Goal: Task Accomplishment & Management: Manage account settings

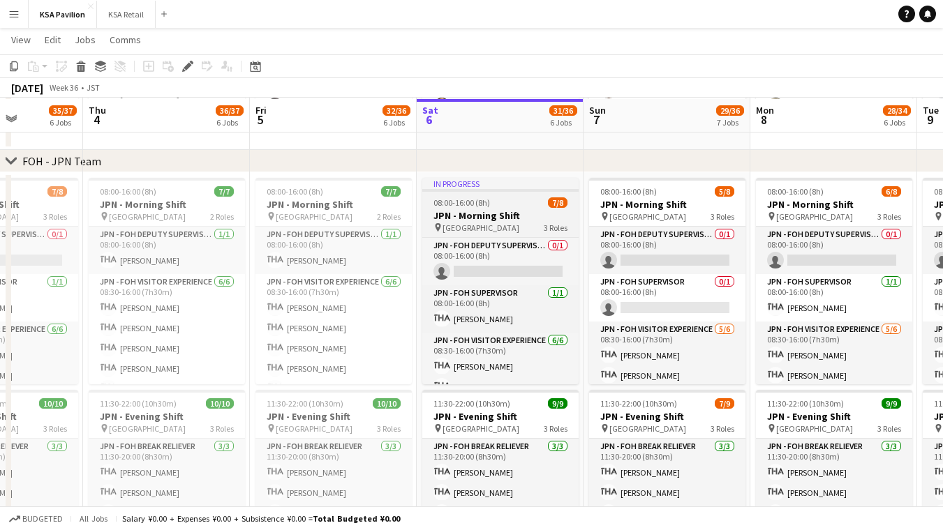
scroll to position [525, 0]
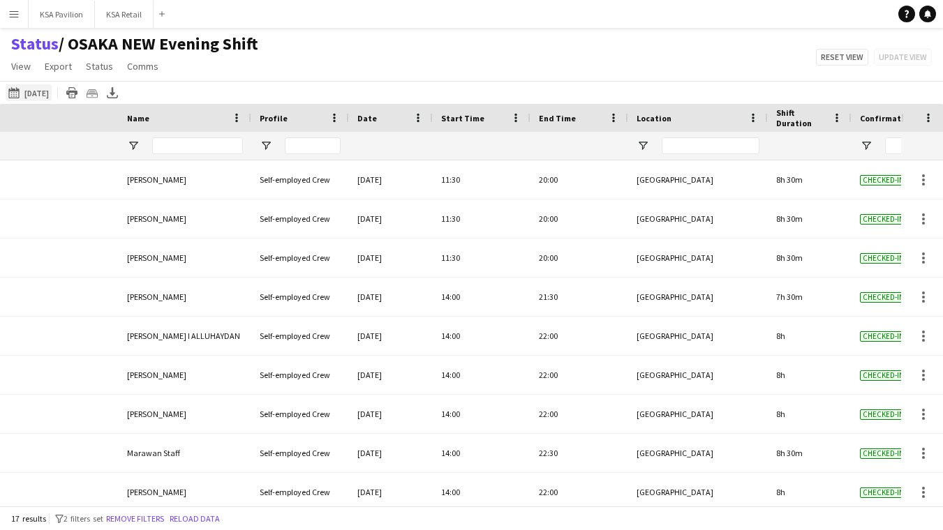
scroll to position [0, 335]
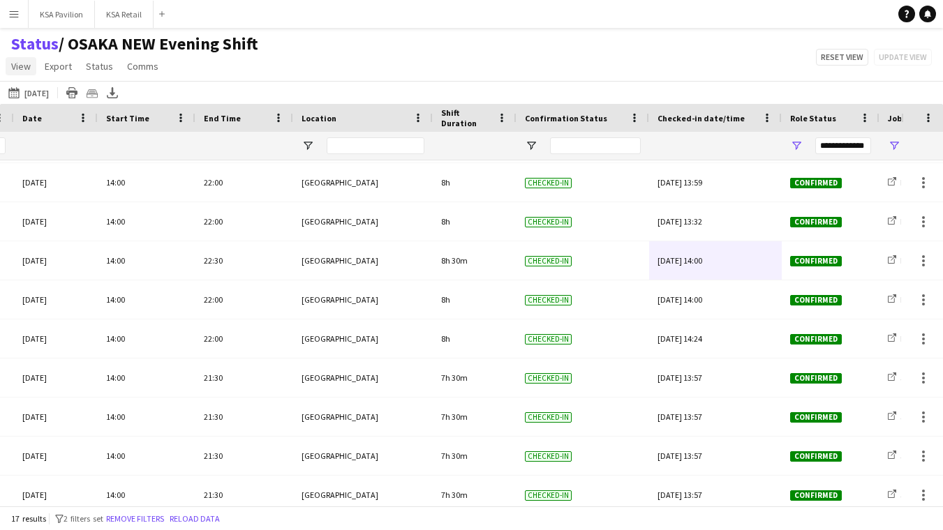
click at [26, 61] on span "View" at bounding box center [21, 66] width 20 height 13
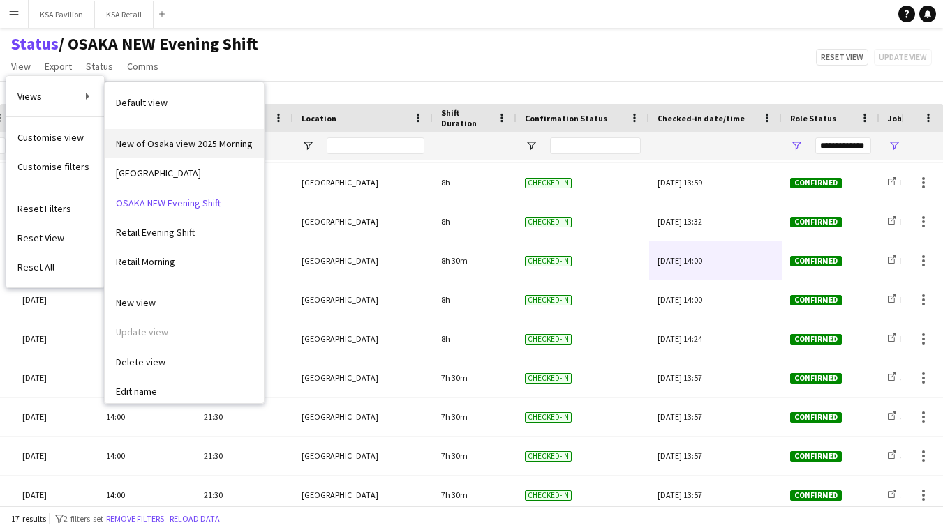
click at [158, 140] on span "New of Osaka view 2025 Morning" at bounding box center [184, 143] width 137 height 13
type input "**********"
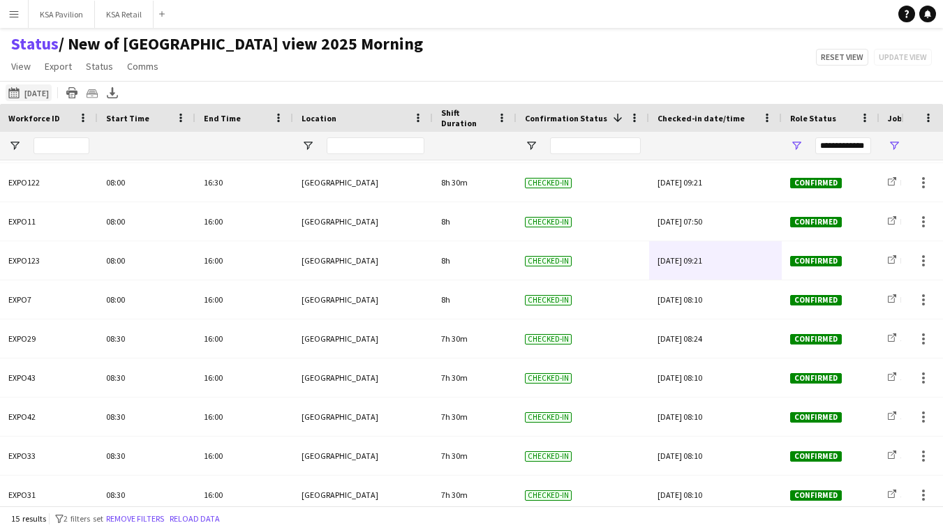
click at [17, 88] on app-icon "05-09-2025 to 11-09-2025" at bounding box center [16, 92] width 16 height 11
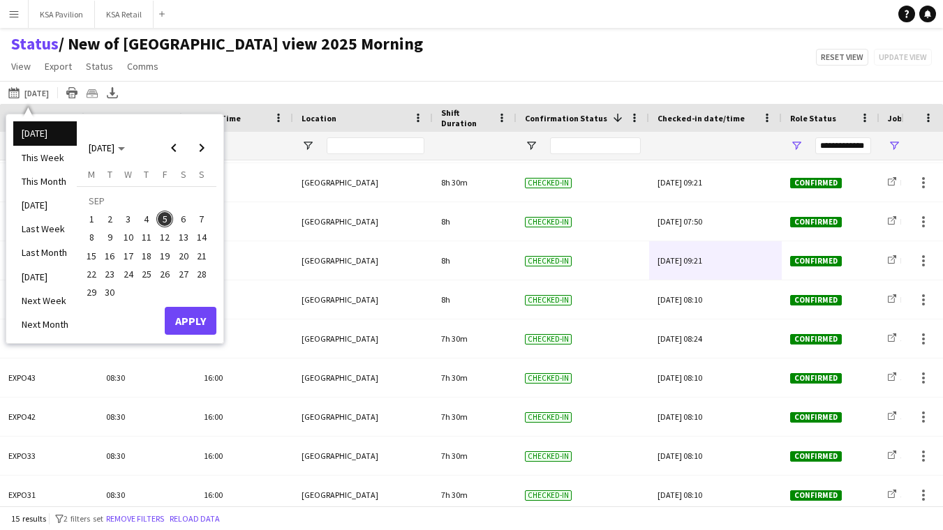
click at [185, 216] on span "6" at bounding box center [183, 219] width 17 height 17
click at [203, 316] on button "Apply" at bounding box center [191, 321] width 52 height 28
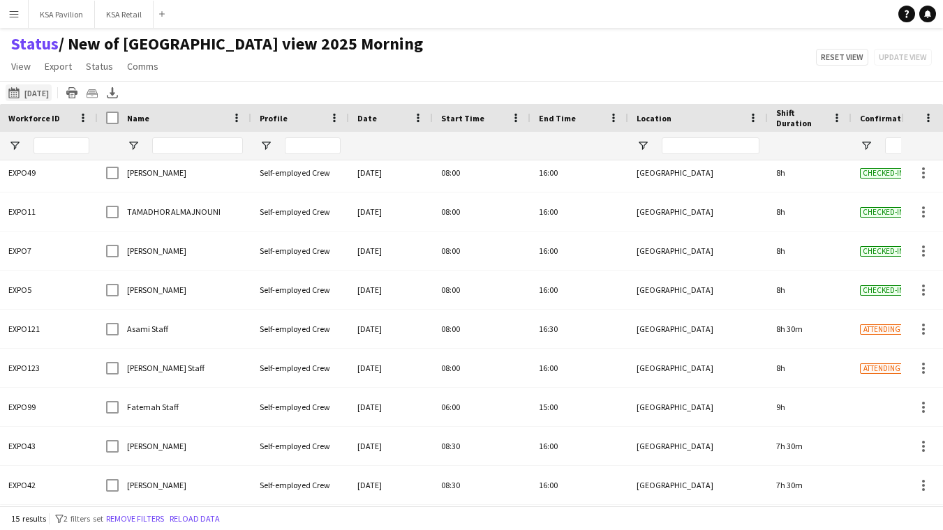
click at [38, 89] on button "05-09-2025 to 11-09-2025 Tomorrow" at bounding box center [29, 92] width 46 height 17
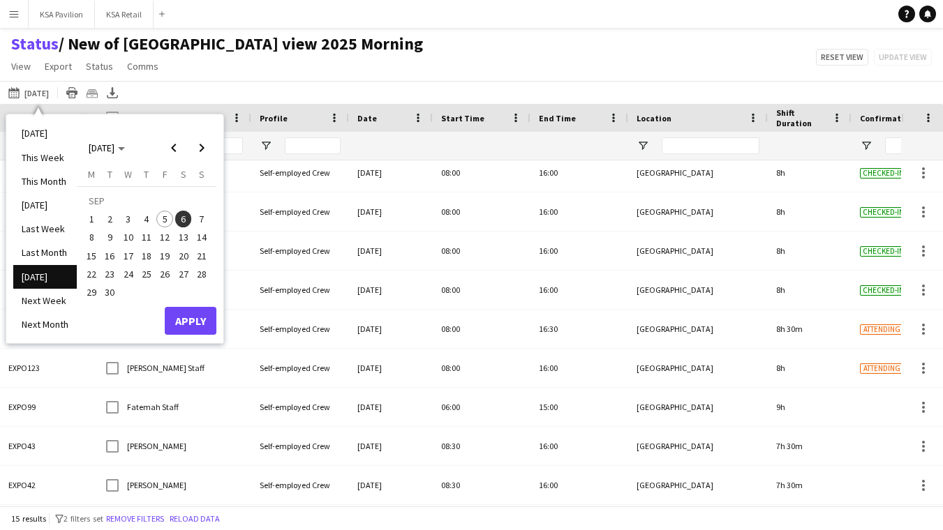
click at [184, 216] on span "6" at bounding box center [183, 219] width 17 height 17
click at [190, 316] on button "Apply" at bounding box center [191, 321] width 52 height 28
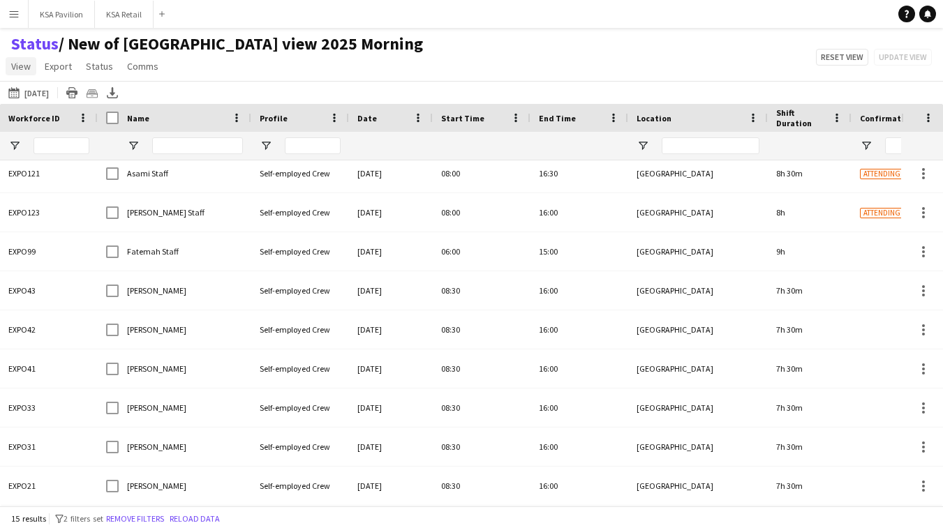
click at [20, 65] on span "View" at bounding box center [21, 66] width 20 height 13
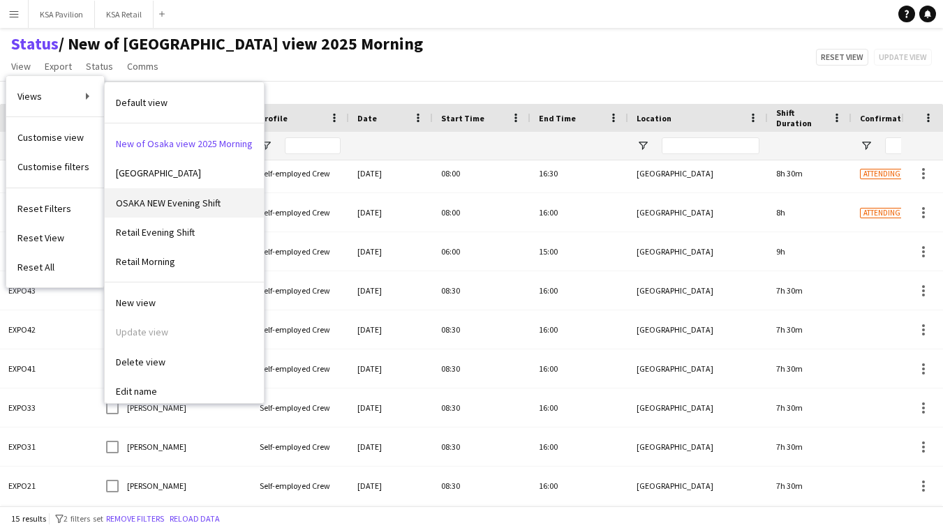
click at [153, 198] on span "OSAKA NEW Evening Shift" at bounding box center [168, 203] width 105 height 13
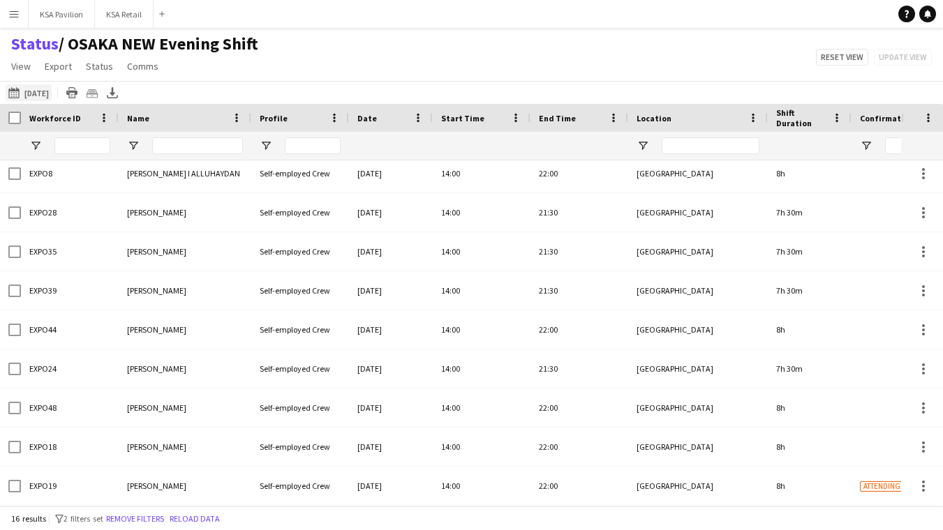
click at [46, 94] on button "05-09-2025 to 11-09-2025 Tomorrow" at bounding box center [29, 92] width 46 height 17
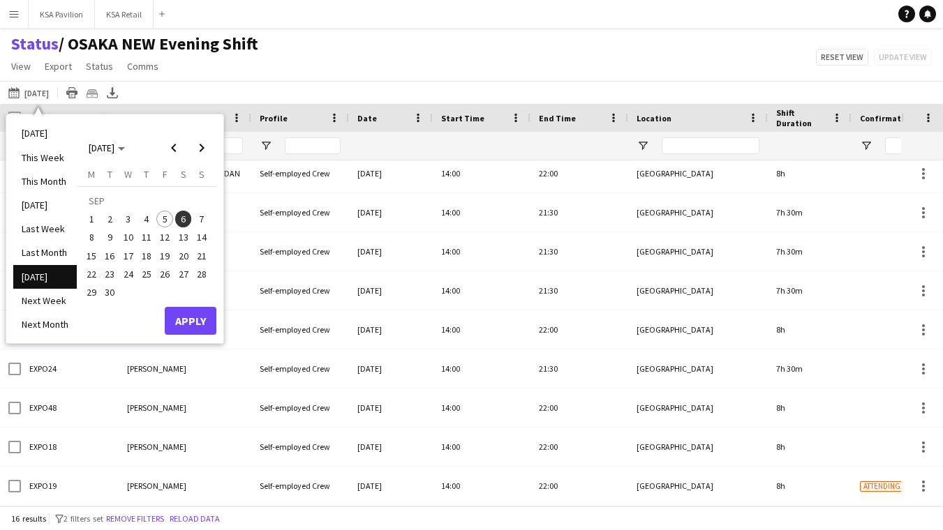
click at [179, 219] on span "6" at bounding box center [183, 219] width 17 height 17
click at [203, 326] on button "Apply" at bounding box center [191, 321] width 52 height 28
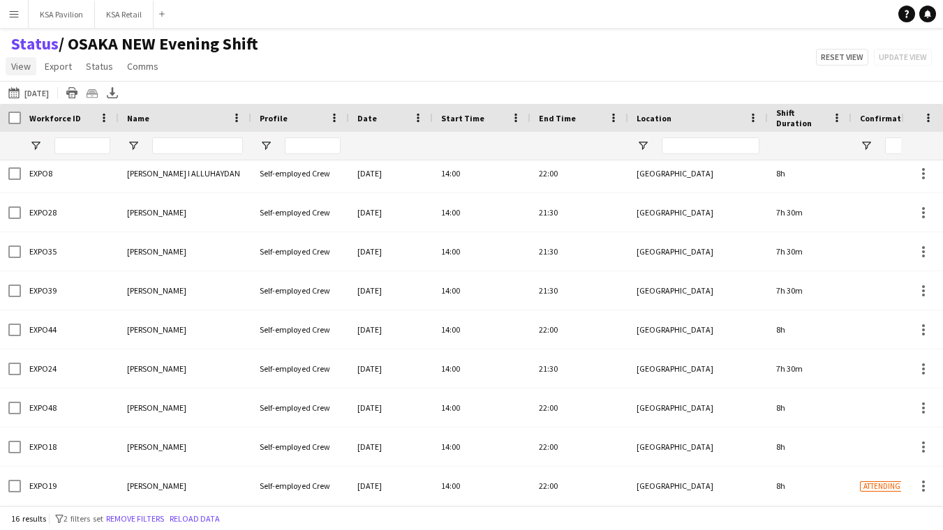
click at [24, 66] on span "View" at bounding box center [21, 66] width 20 height 13
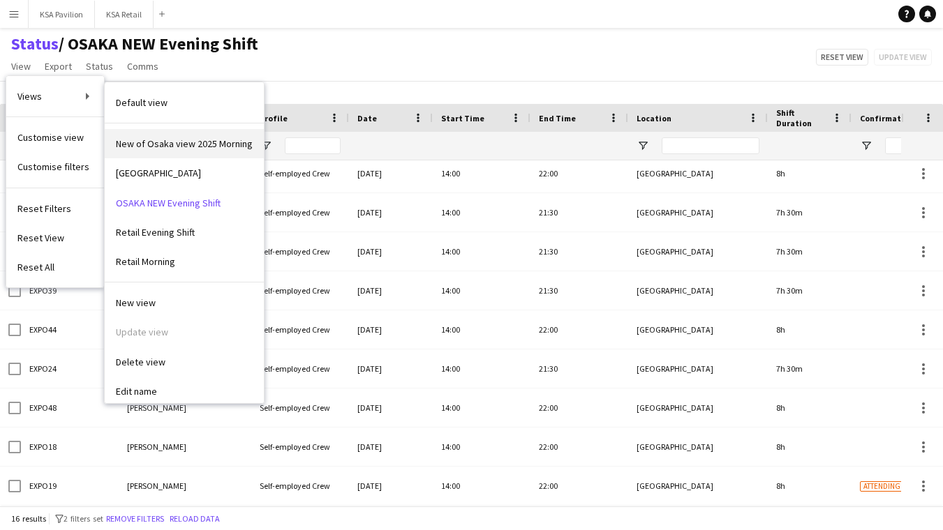
click at [127, 139] on span "New of Osaka view 2025 Morning" at bounding box center [184, 143] width 137 height 13
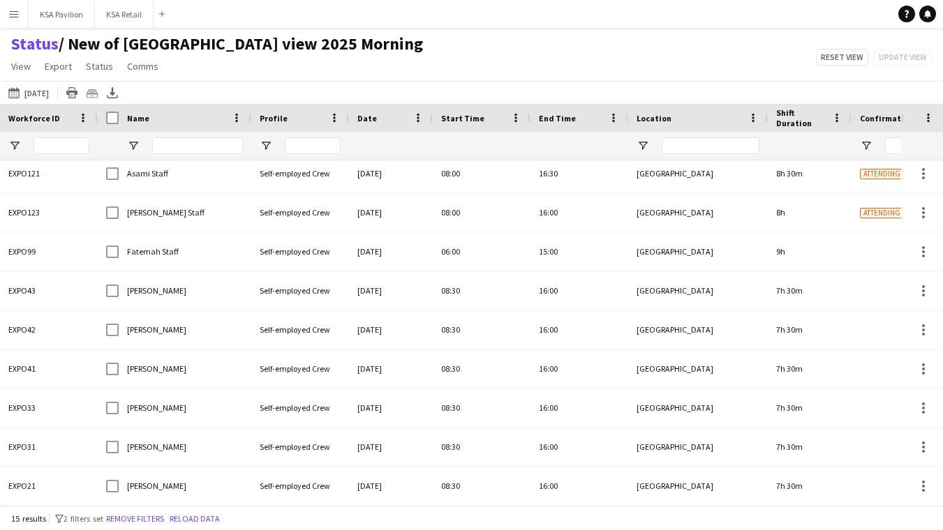
click at [56, 101] on div "05-09-2025 to 11-09-2025 Tomorrow Today This Week This Month Yesterday Last Wee…" at bounding box center [471, 92] width 943 height 23
click at [52, 94] on button "05-09-2025 to 11-09-2025 Tomorrow" at bounding box center [29, 92] width 46 height 17
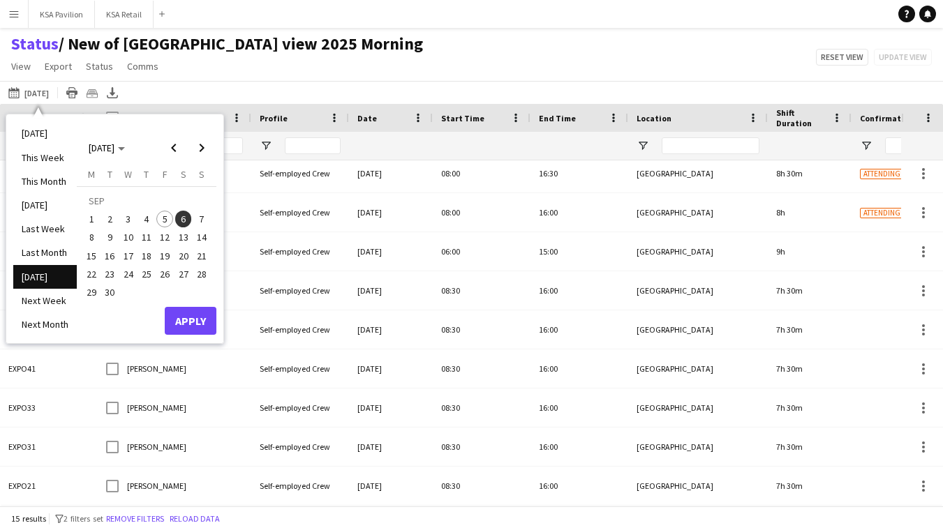
click at [183, 218] on span "6" at bounding box center [183, 219] width 17 height 17
click at [194, 322] on button "Apply" at bounding box center [191, 321] width 52 height 28
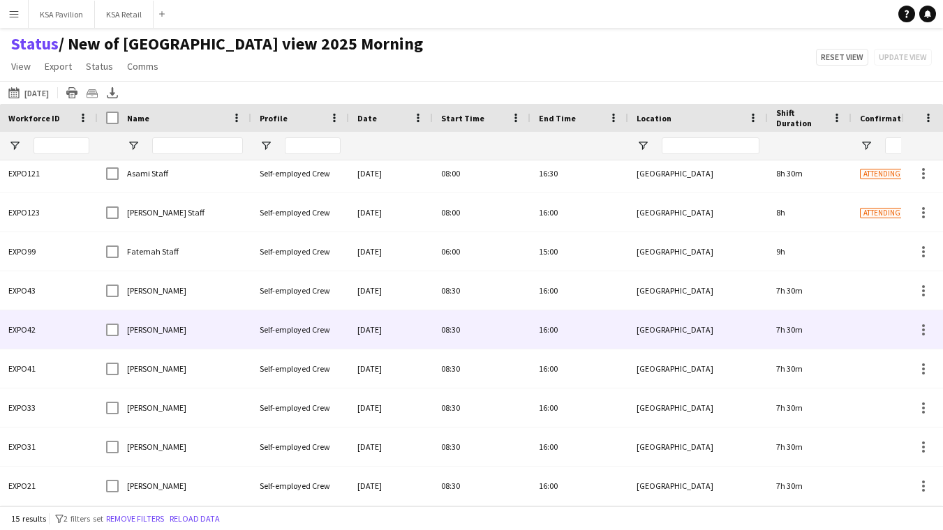
scroll to position [241, 0]
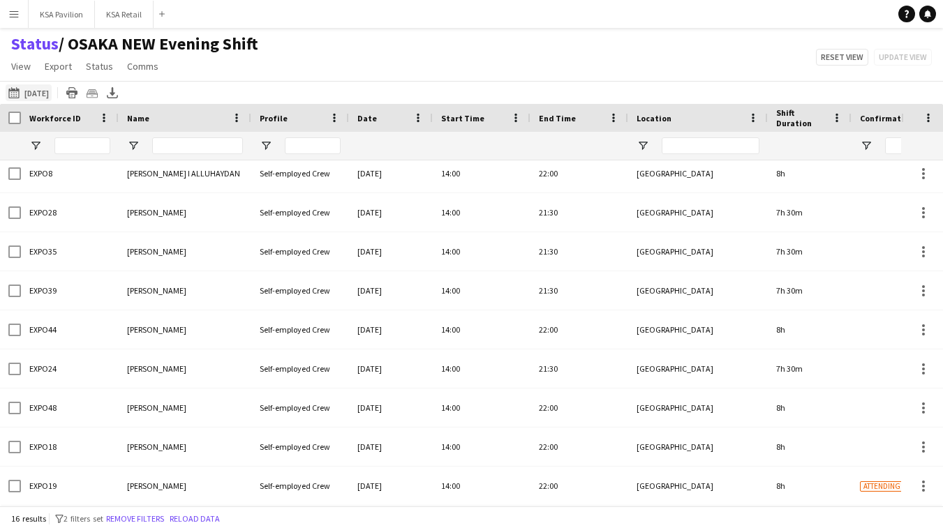
click at [39, 93] on button "05-09-2025 to 11-09-2025 Tomorrow" at bounding box center [29, 92] width 46 height 17
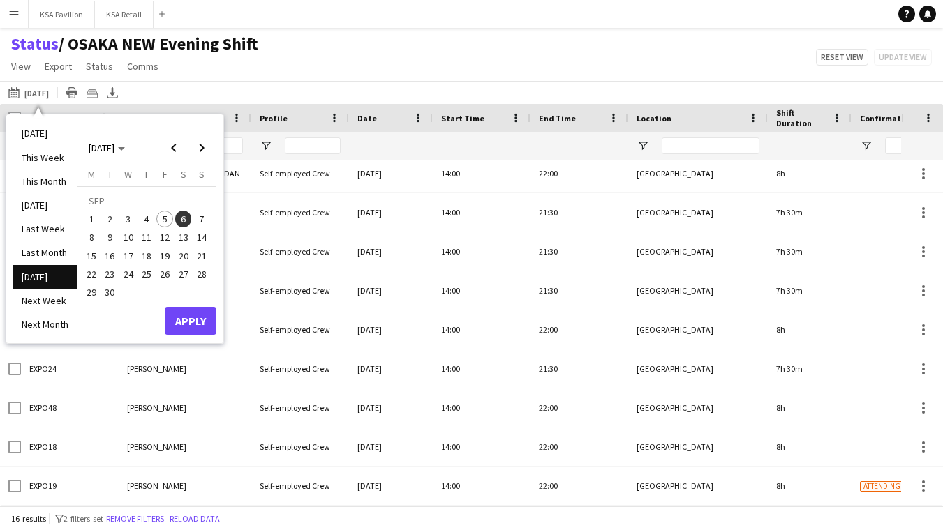
click at [183, 217] on span "6" at bounding box center [183, 219] width 17 height 17
click at [204, 318] on button "Apply" at bounding box center [191, 321] width 52 height 28
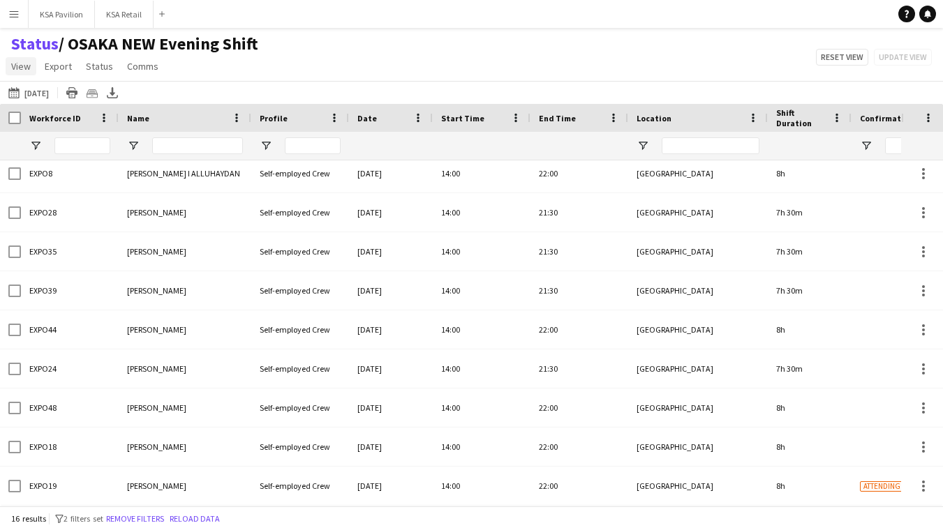
click at [21, 64] on span "View" at bounding box center [21, 66] width 20 height 13
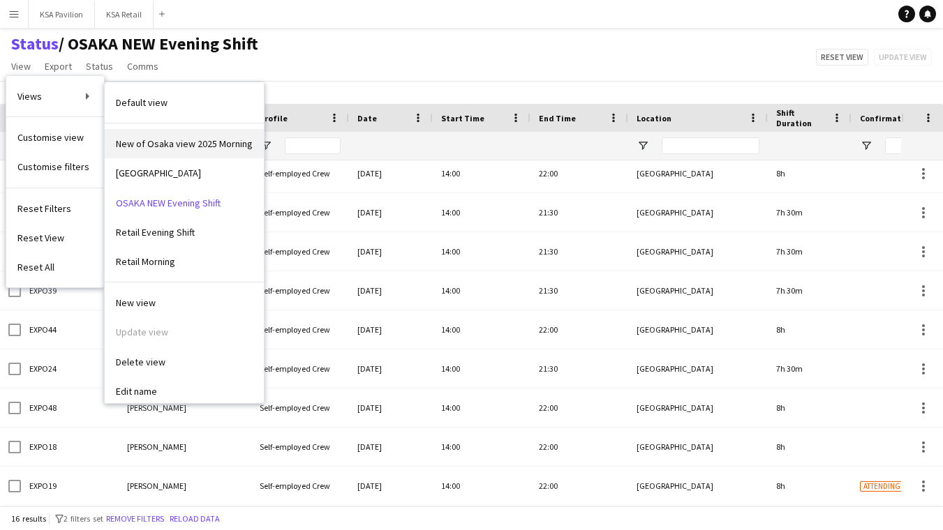
click at [148, 142] on span "New of Osaka view 2025 Morning" at bounding box center [184, 143] width 137 height 13
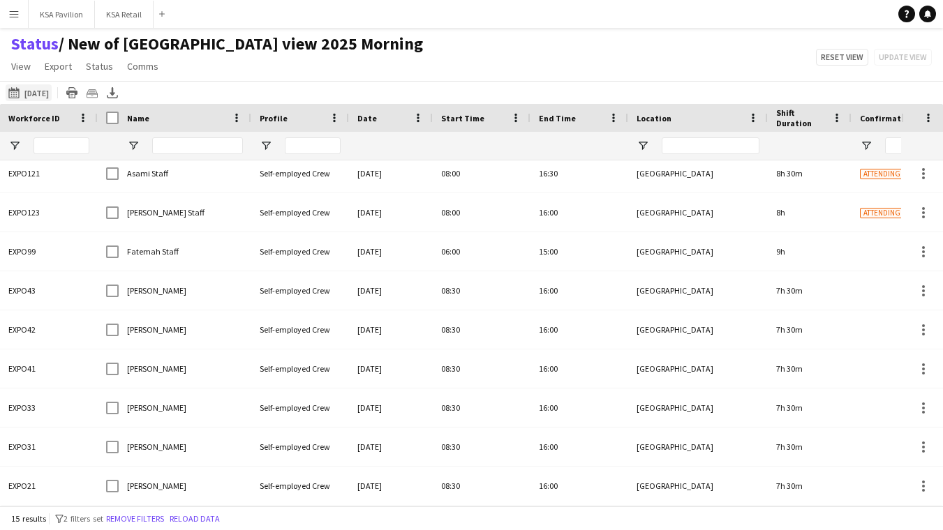
click at [39, 89] on button "05-09-2025 to 11-09-2025 Tomorrow" at bounding box center [29, 92] width 46 height 17
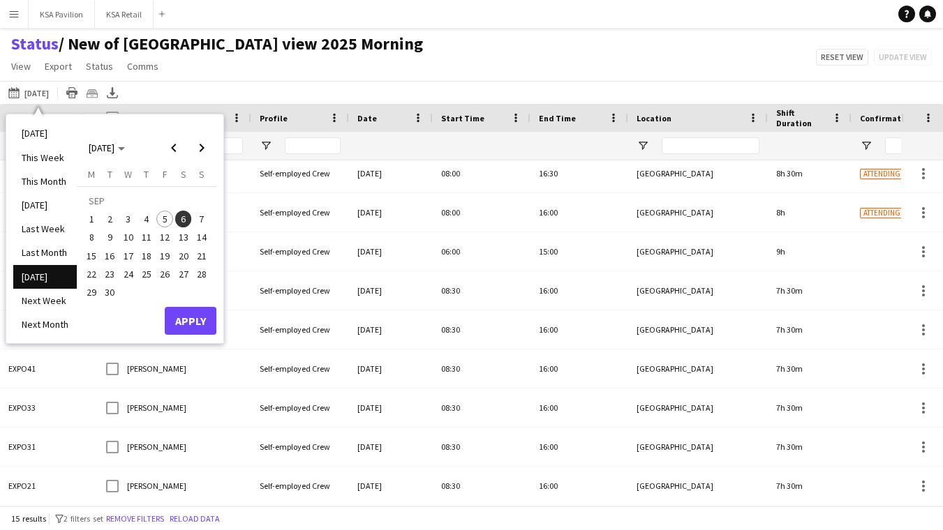
click at [184, 218] on span "6" at bounding box center [183, 219] width 17 height 17
click at [195, 318] on button "Apply" at bounding box center [191, 321] width 52 height 28
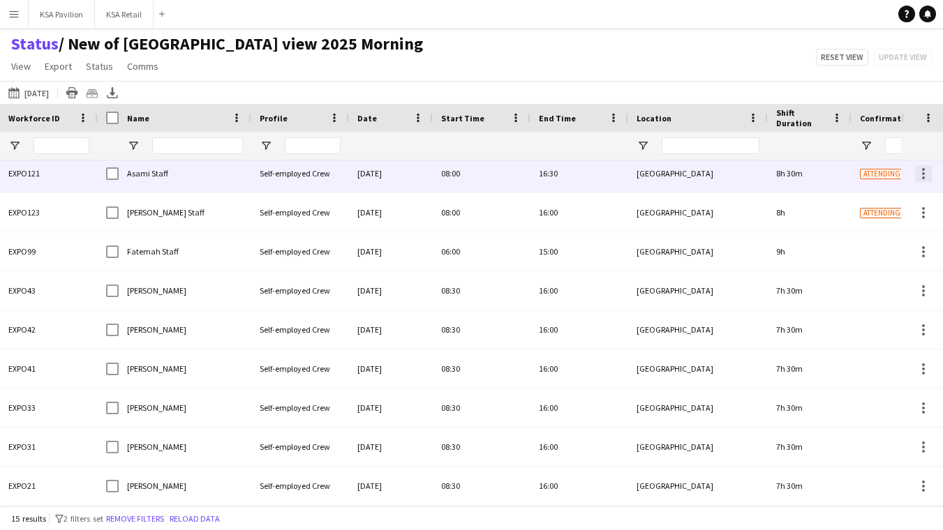
scroll to position [234, 0]
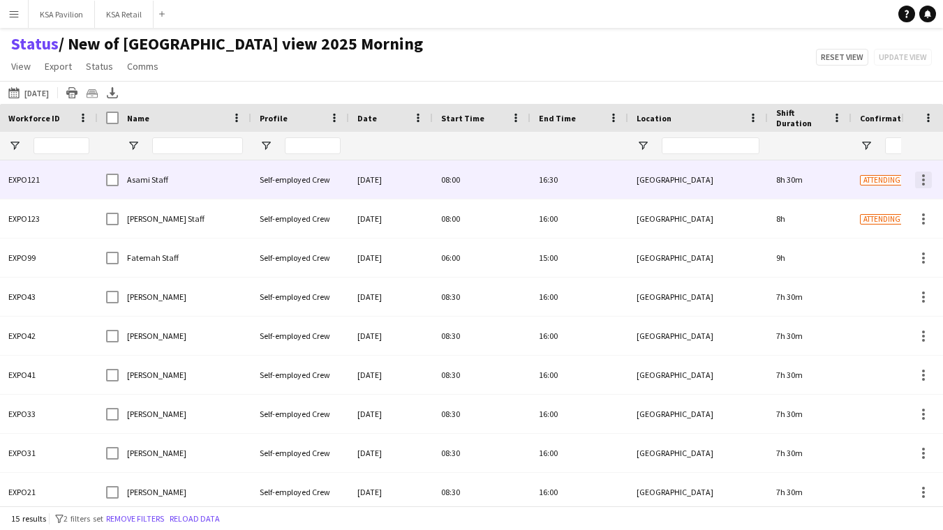
click at [923, 173] on div at bounding box center [923, 180] width 17 height 17
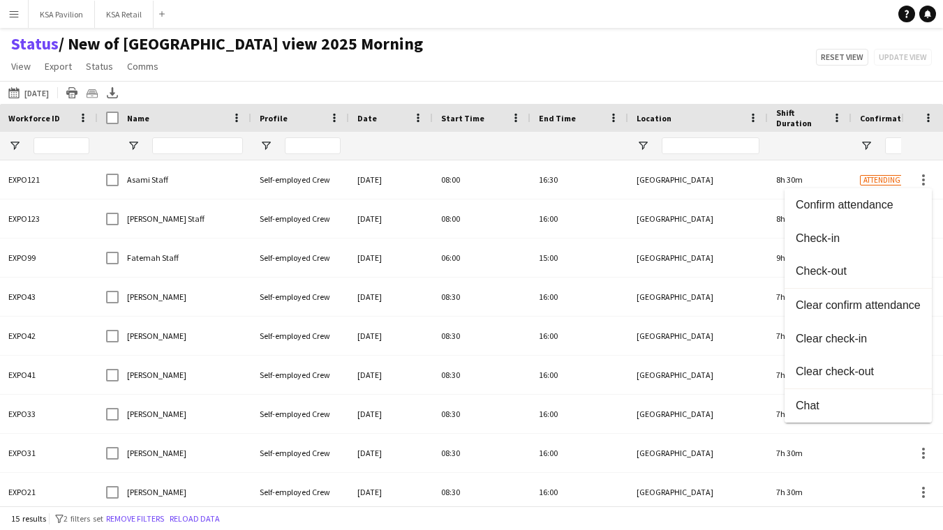
click at [755, 80] on div at bounding box center [471, 265] width 943 height 530
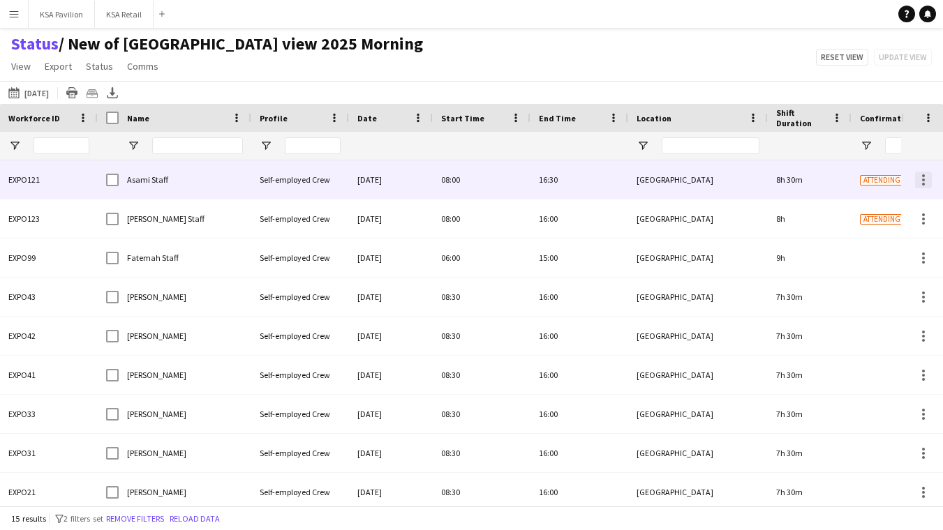
click at [925, 179] on div at bounding box center [923, 180] width 17 height 17
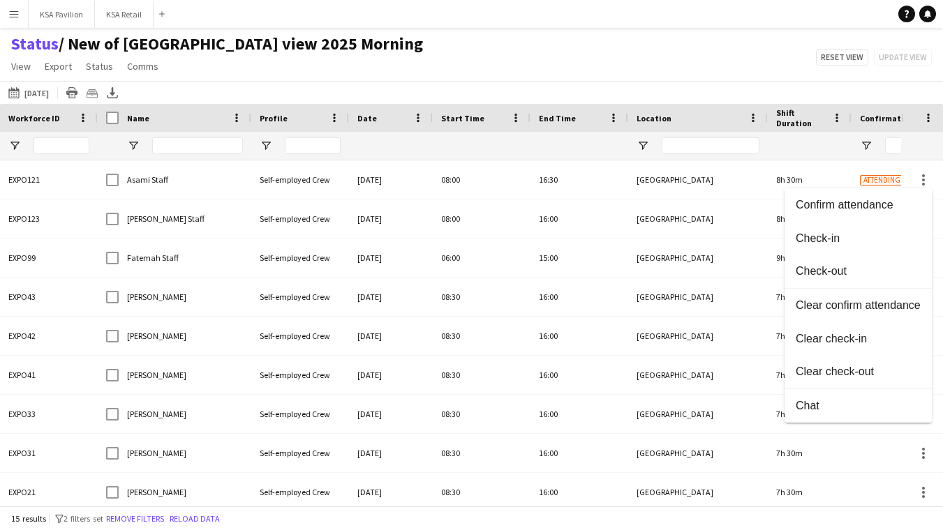
click at [740, 195] on div at bounding box center [471, 265] width 943 height 530
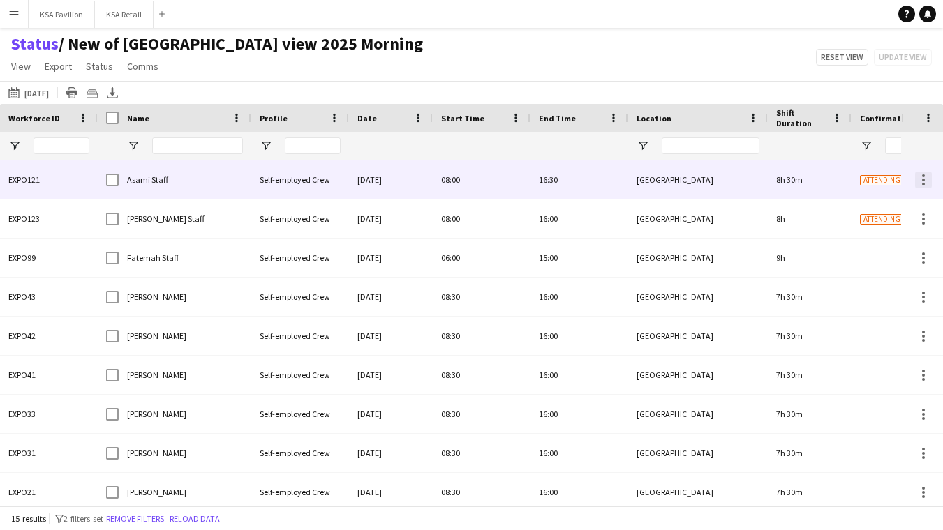
click at [923, 174] on div at bounding box center [923, 180] width 17 height 17
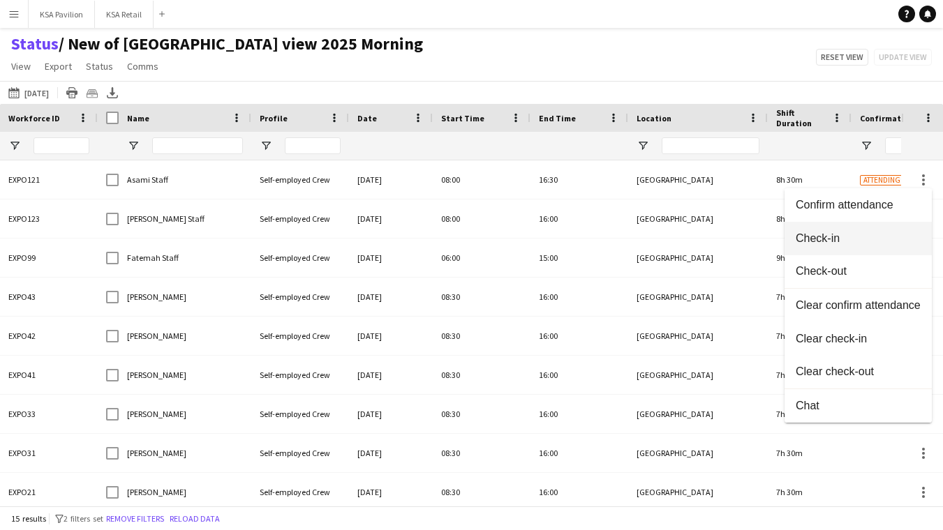
click at [899, 231] on button "Check-in" at bounding box center [857, 238] width 147 height 33
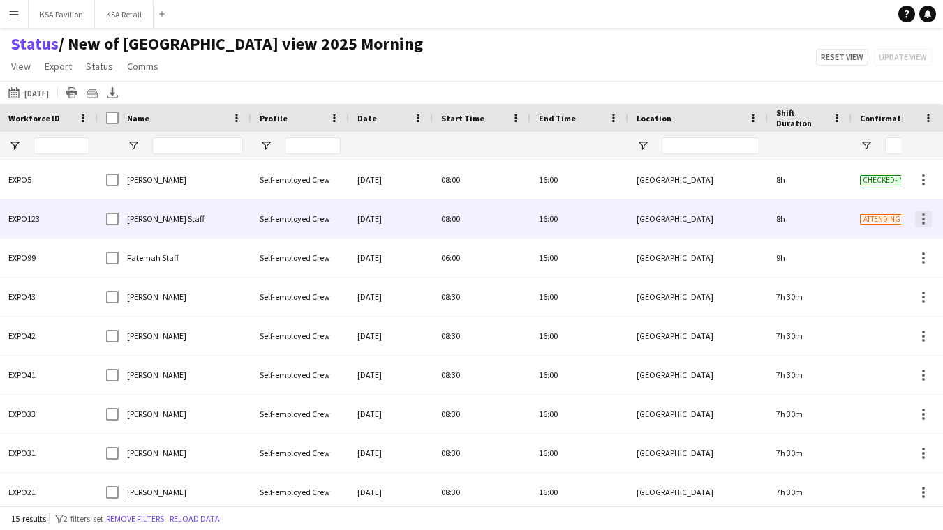
click at [925, 219] on div at bounding box center [923, 219] width 17 height 17
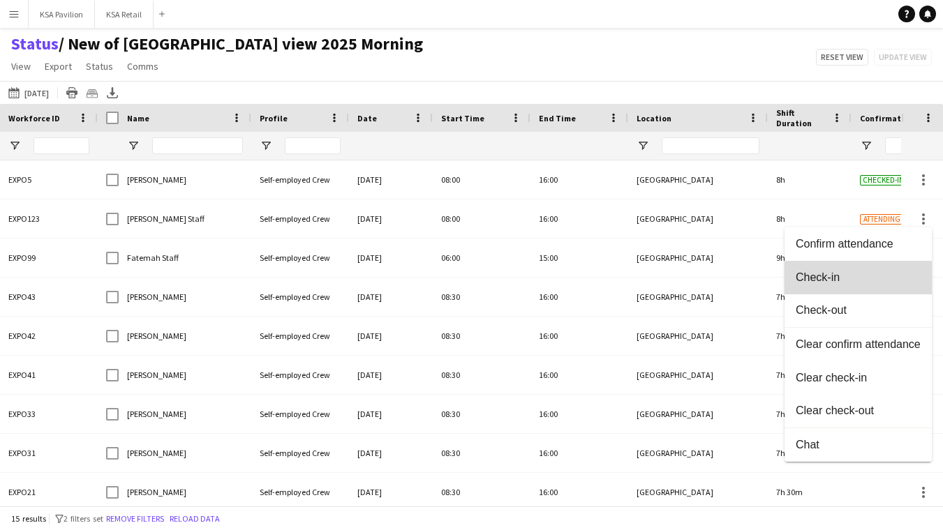
click at [873, 288] on button "Check-in" at bounding box center [857, 277] width 147 height 33
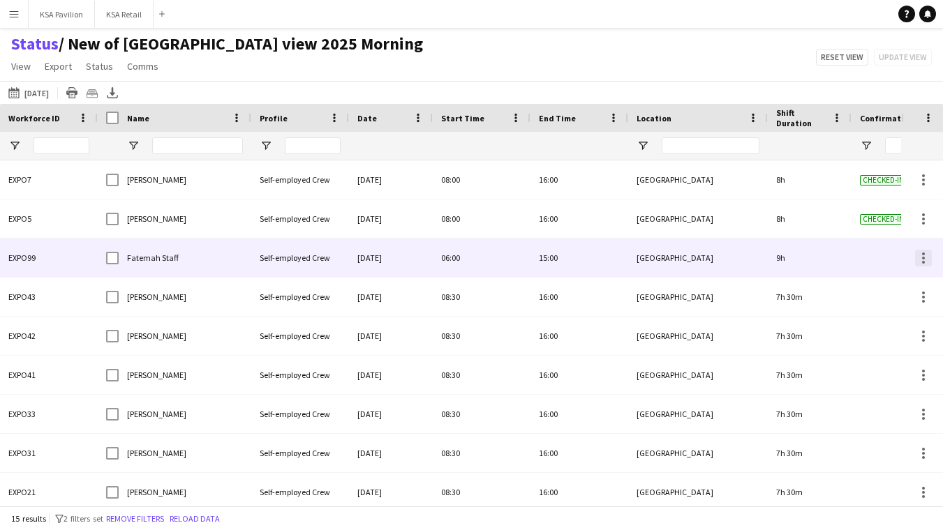
click at [919, 260] on div at bounding box center [923, 258] width 17 height 17
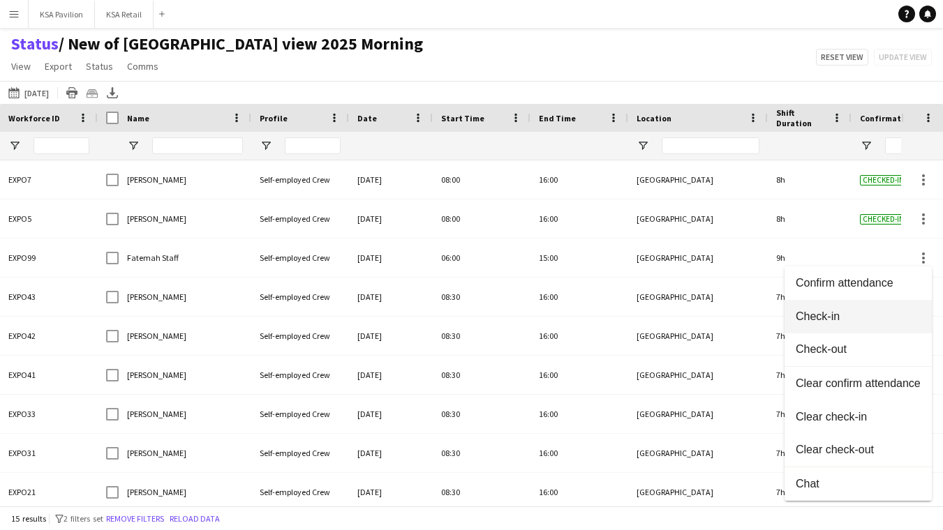
click at [883, 310] on button "Check-in" at bounding box center [857, 316] width 147 height 33
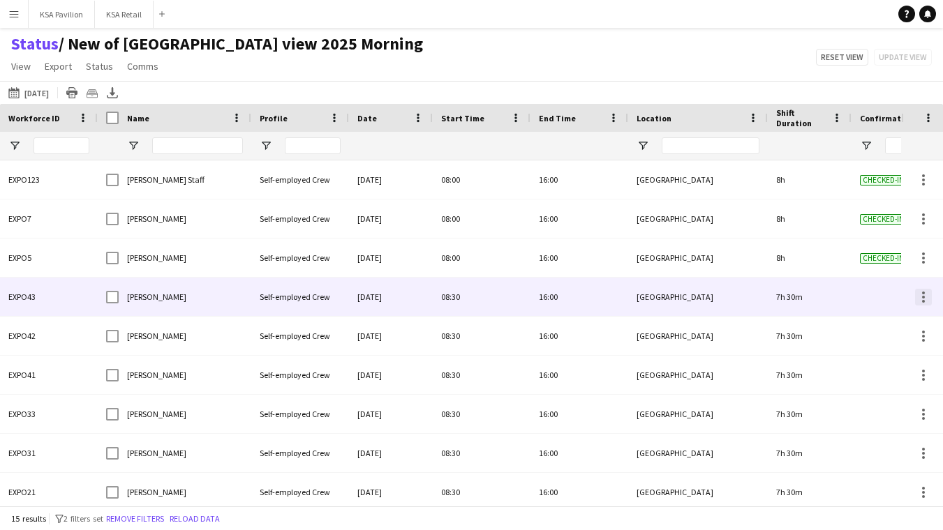
click at [922, 292] on div at bounding box center [923, 293] width 3 height 3
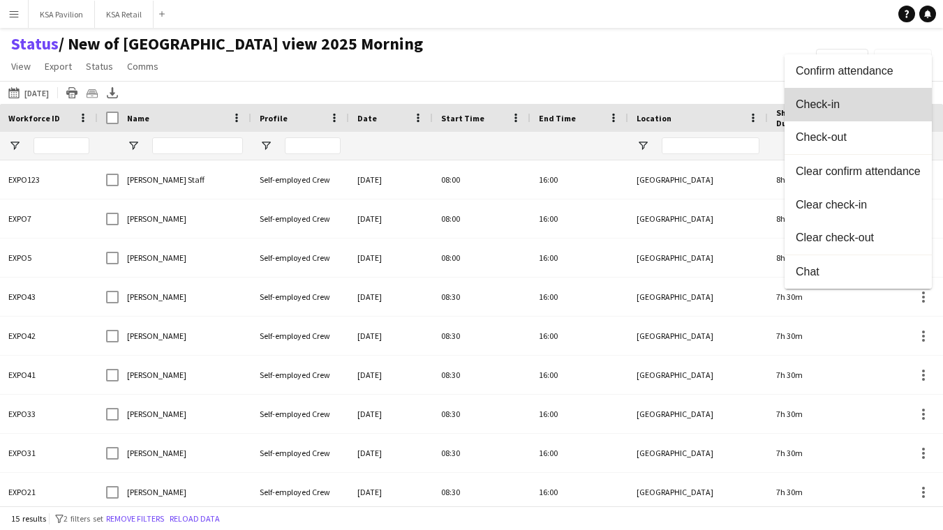
click at [907, 103] on span "Check-in" at bounding box center [858, 104] width 125 height 13
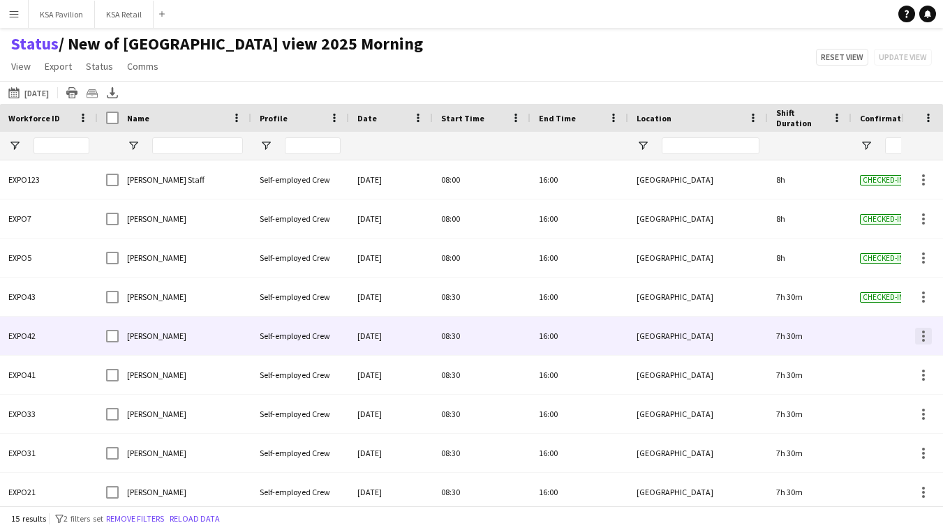
click at [924, 340] on div at bounding box center [923, 340] width 3 height 3
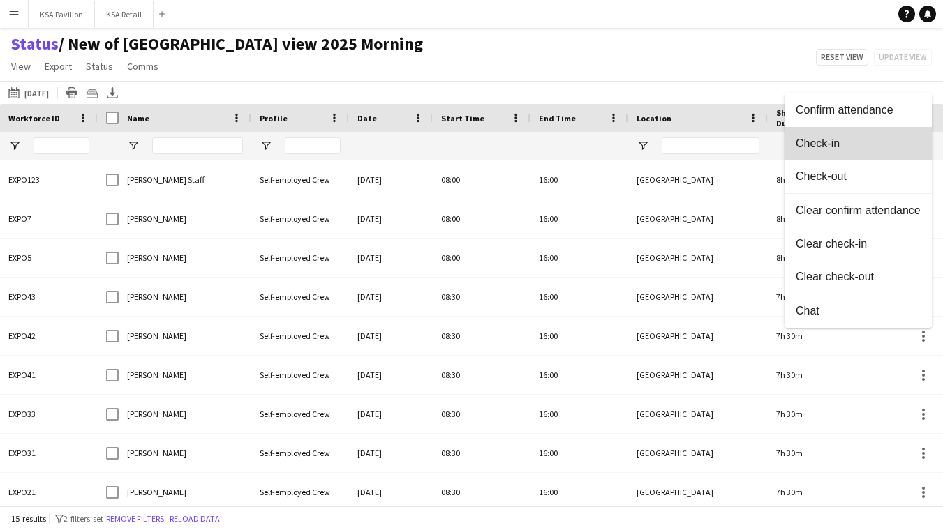
click at [892, 147] on span "Check-in" at bounding box center [858, 143] width 125 height 13
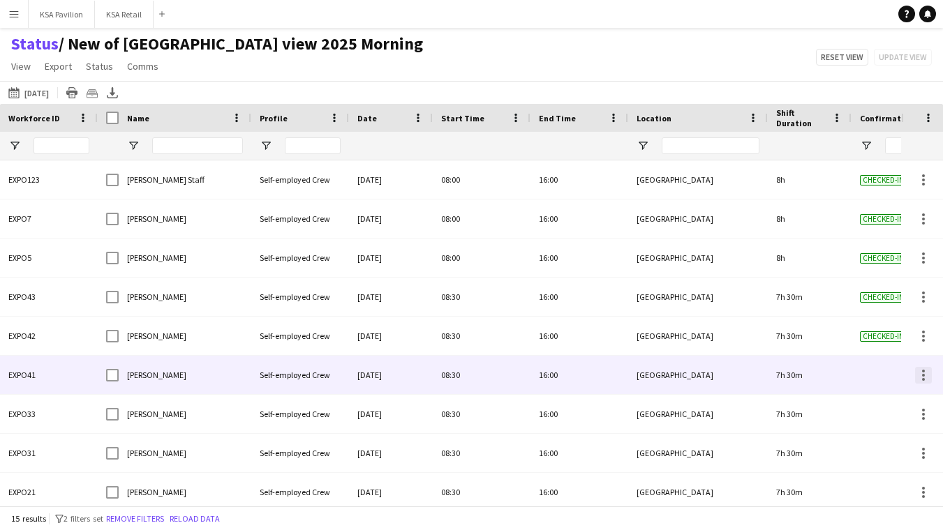
click at [921, 380] on div at bounding box center [923, 375] width 17 height 17
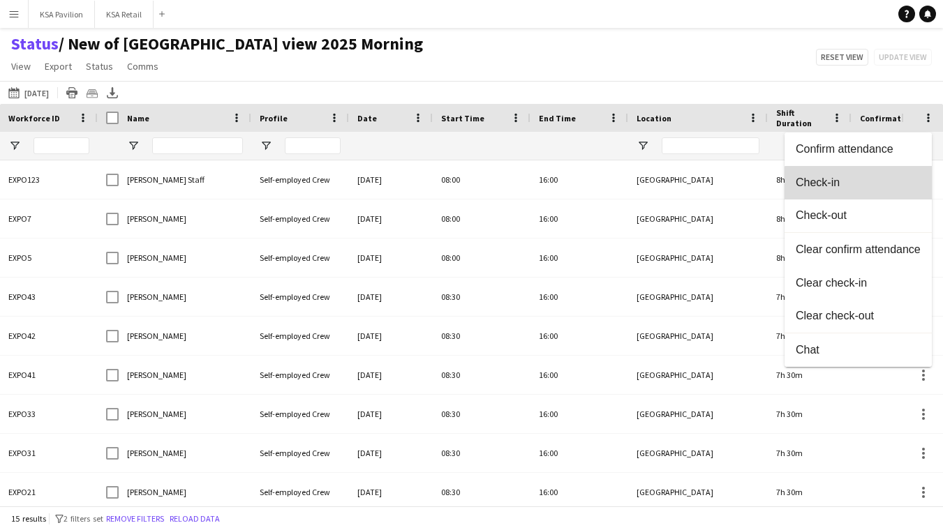
click at [900, 193] on button "Check-in" at bounding box center [857, 182] width 147 height 33
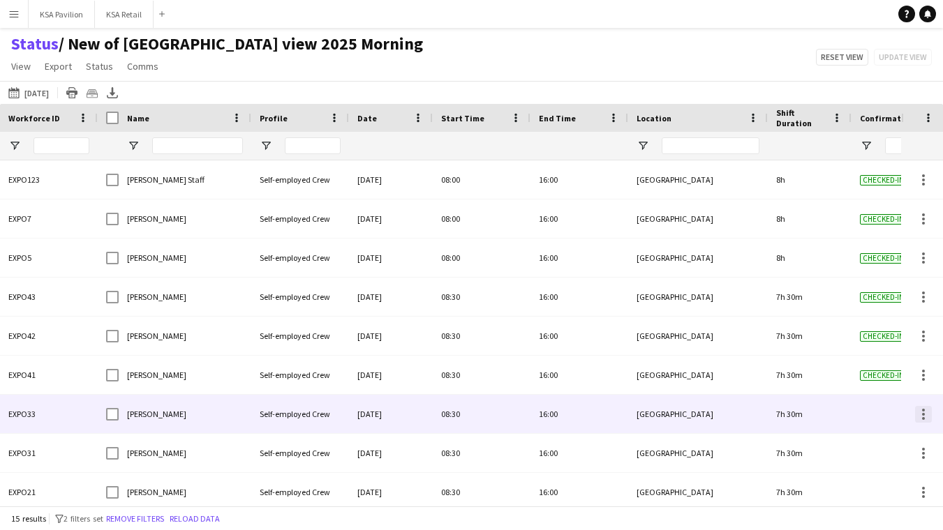
click at [925, 421] on div at bounding box center [923, 414] width 17 height 17
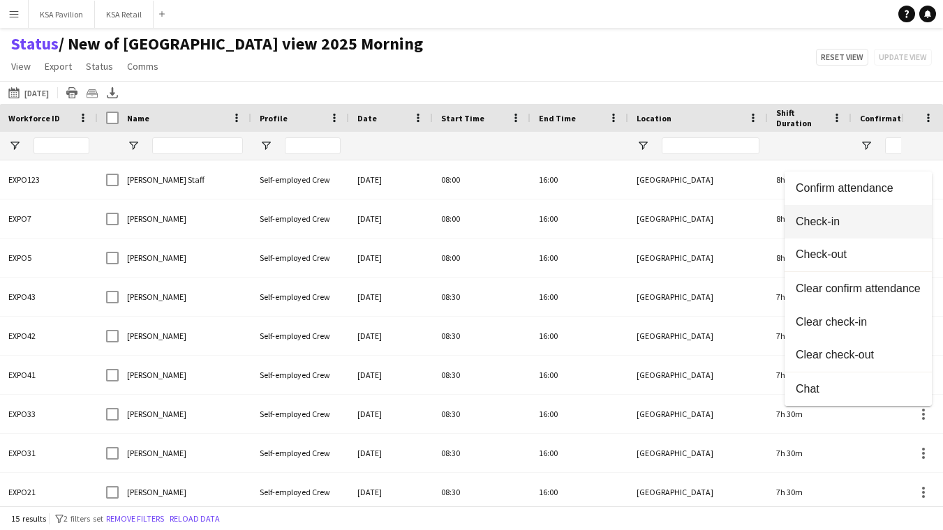
click at [900, 222] on span "Check-in" at bounding box center [858, 221] width 125 height 13
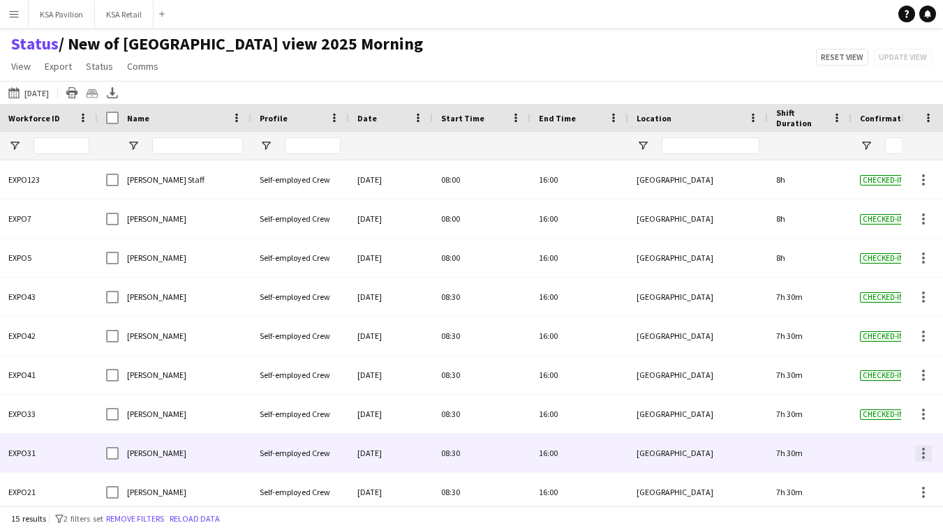
click at [928, 452] on div at bounding box center [923, 453] width 17 height 17
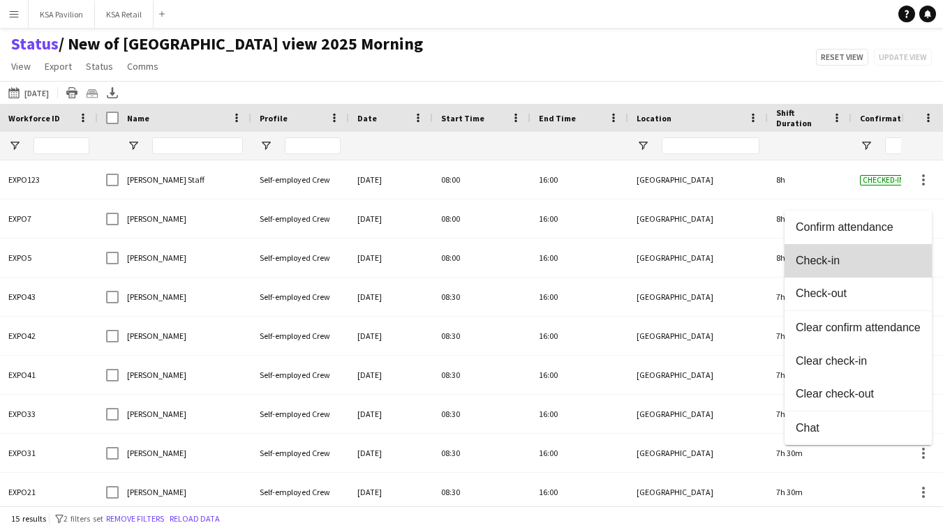
click at [893, 267] on span "Check-in" at bounding box center [858, 260] width 125 height 13
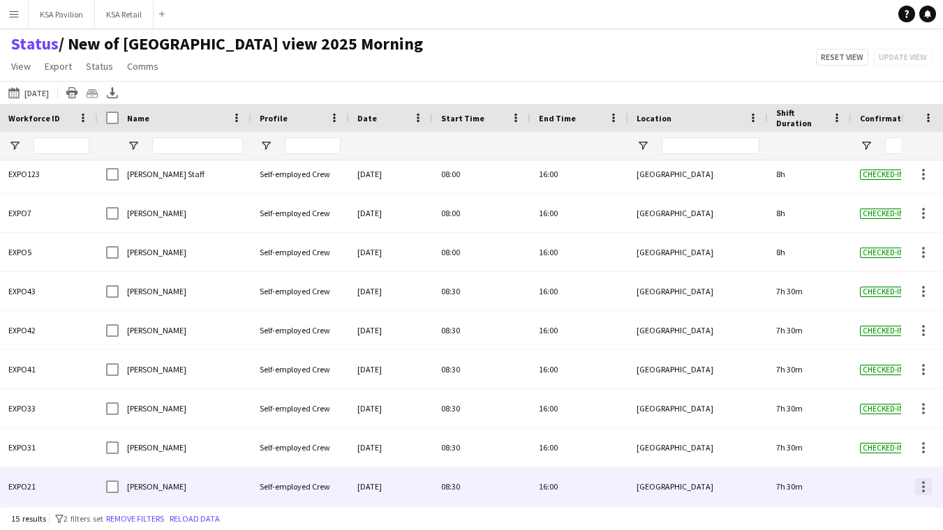
click at [924, 491] on div at bounding box center [923, 487] width 17 height 17
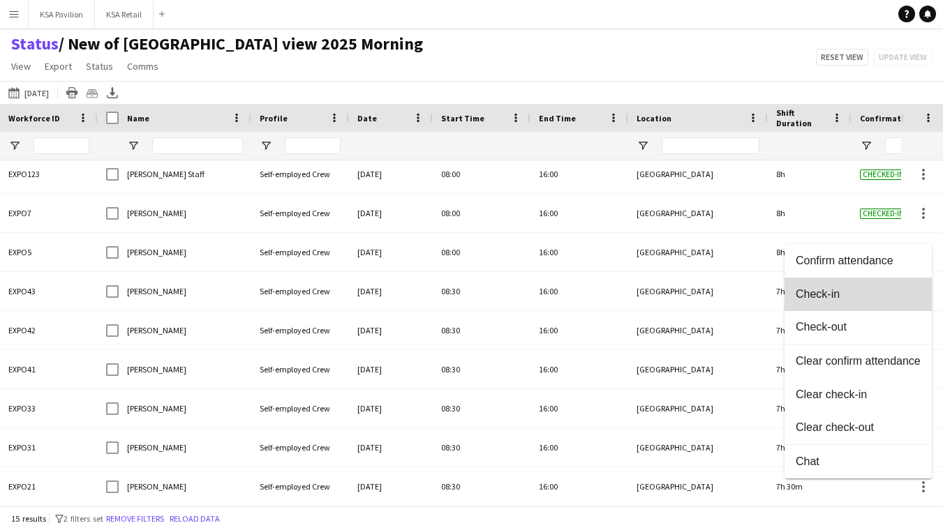
click at [906, 305] on button "Check-in" at bounding box center [857, 294] width 147 height 33
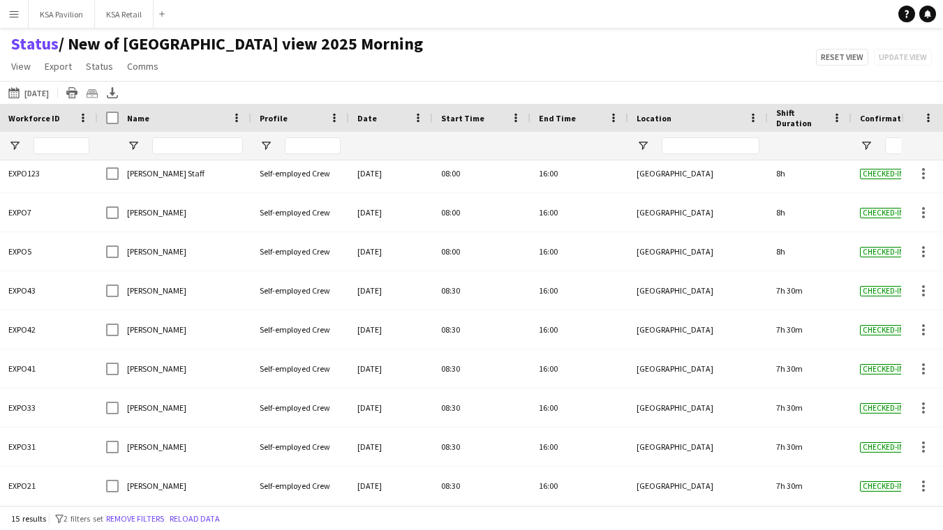
scroll to position [241, 0]
click at [118, 88] on icon "Export XLSX" at bounding box center [112, 92] width 11 height 11
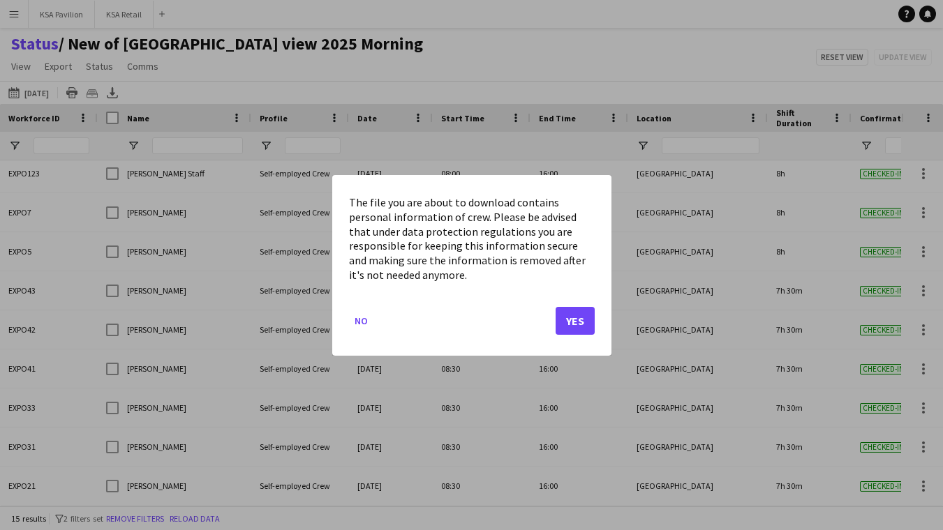
click at [581, 319] on button "Yes" at bounding box center [575, 320] width 39 height 28
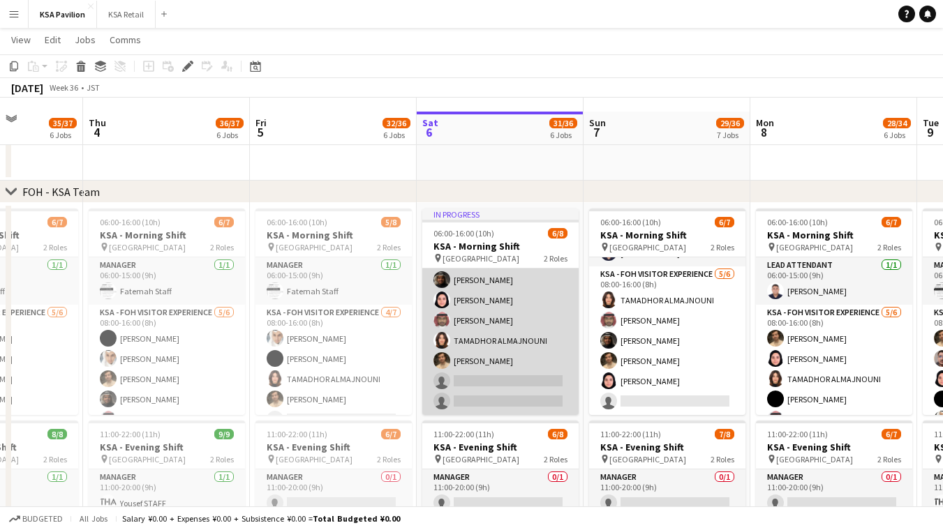
scroll to position [59, 0]
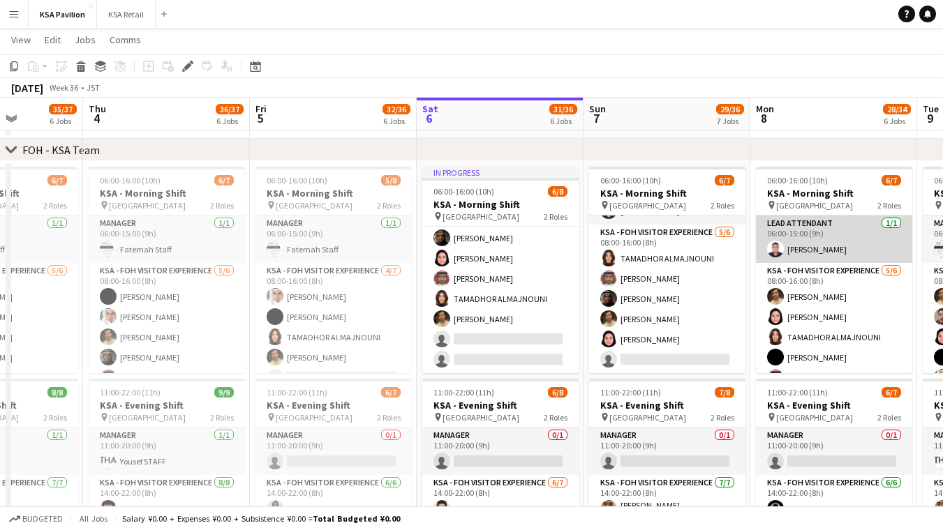
click at [689, 99] on app-board-header-date "Sun 7 29/36 7 Jobs" at bounding box center [666, 114] width 167 height 33
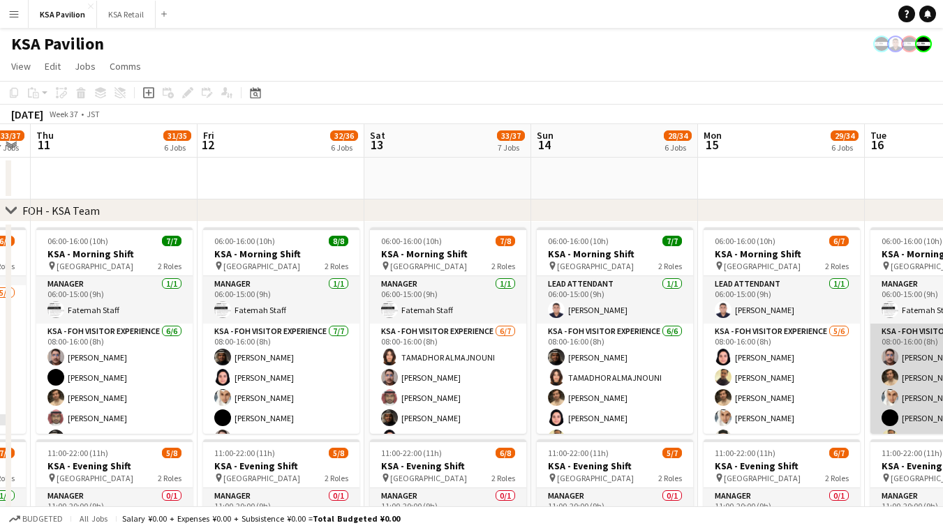
scroll to position [0, 0]
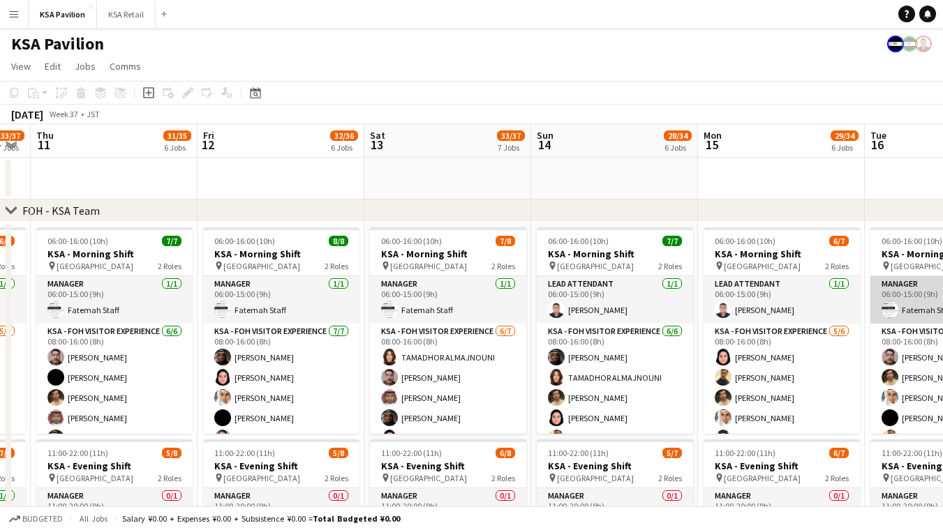
click at [926, 295] on app-card-role "Manager [DATE] 06:00-15:00 (9h) Fatemah Staff" at bounding box center [948, 299] width 156 height 47
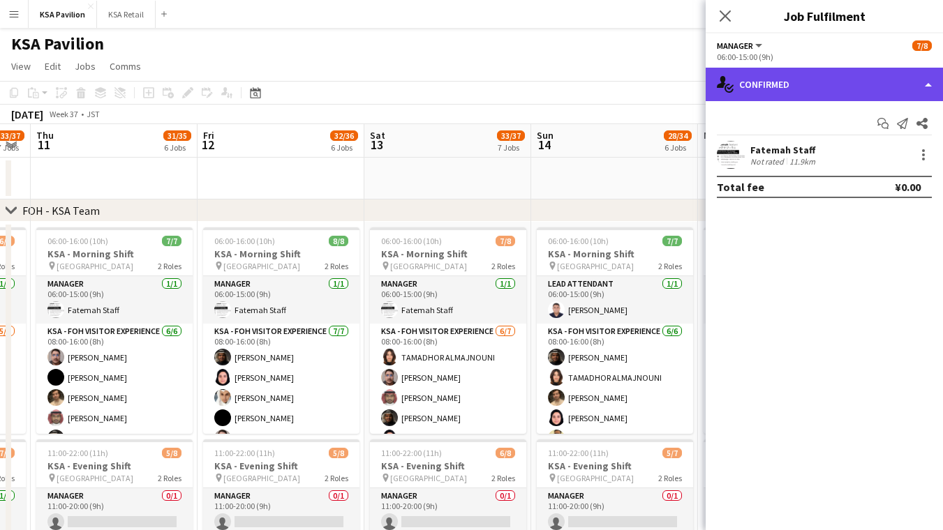
click at [824, 75] on div "single-neutral-actions-check-2 Confirmed" at bounding box center [824, 84] width 237 height 33
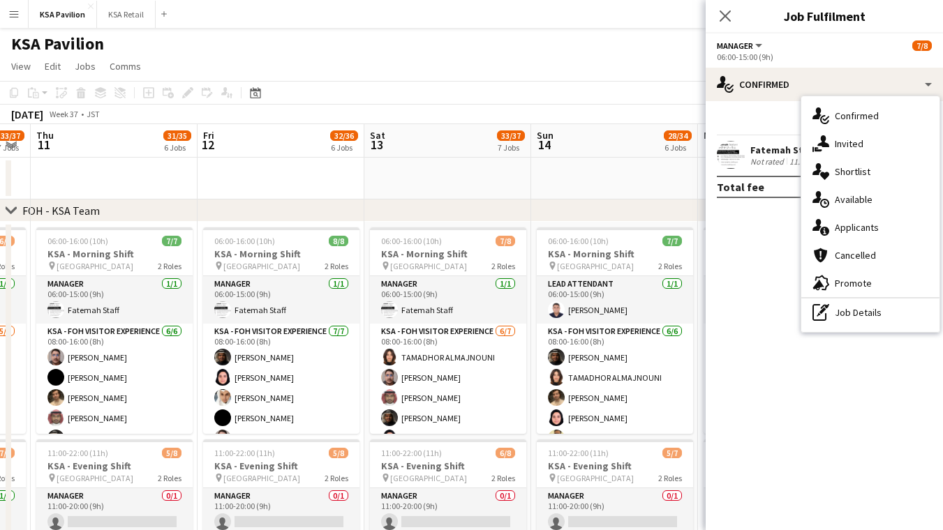
click at [665, 80] on app-page-menu "View Day view expanded Day view collapsed Month view Date picker Jump to [DATE]…" at bounding box center [471, 67] width 943 height 27
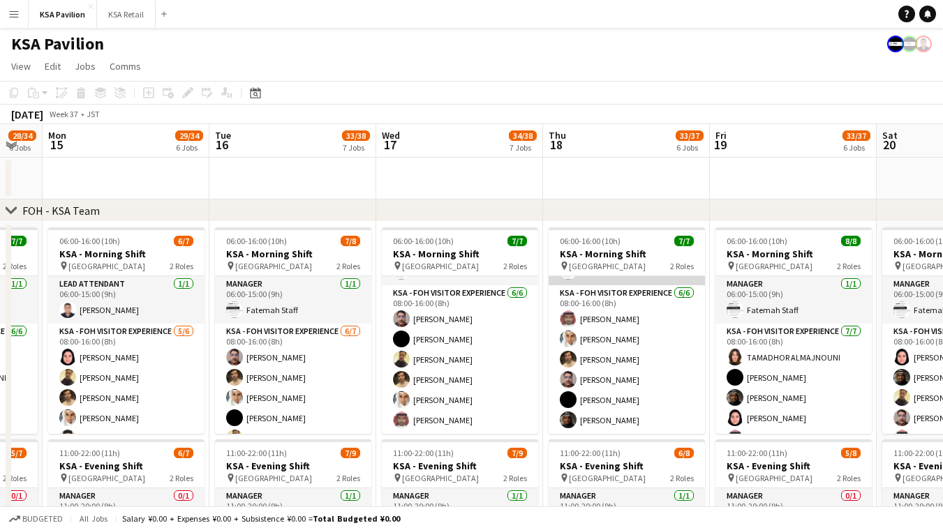
scroll to position [38, 0]
